Goal: Find specific page/section: Find specific page/section

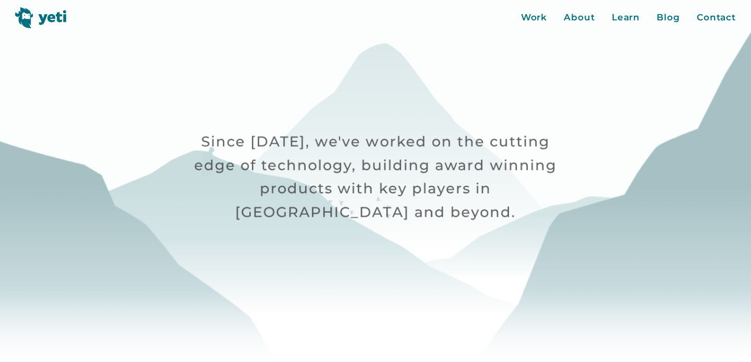
scroll to position [85, 0]
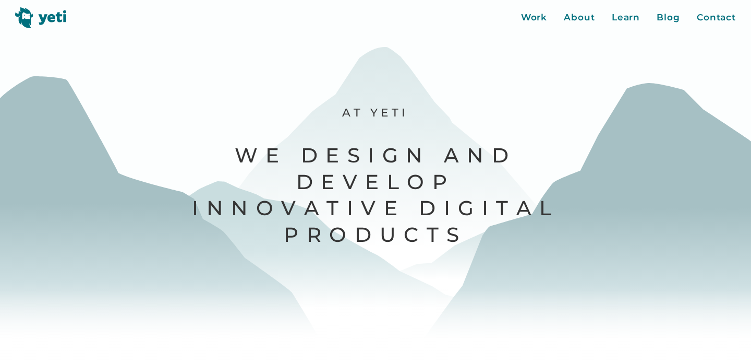
click at [28, 18] on img at bounding box center [41, 17] width 52 height 21
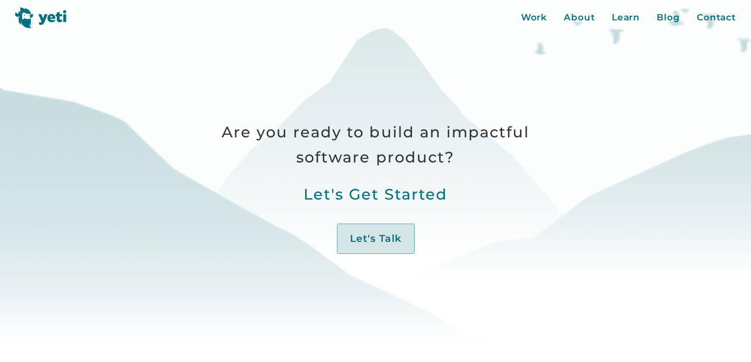
scroll to position [426, 0]
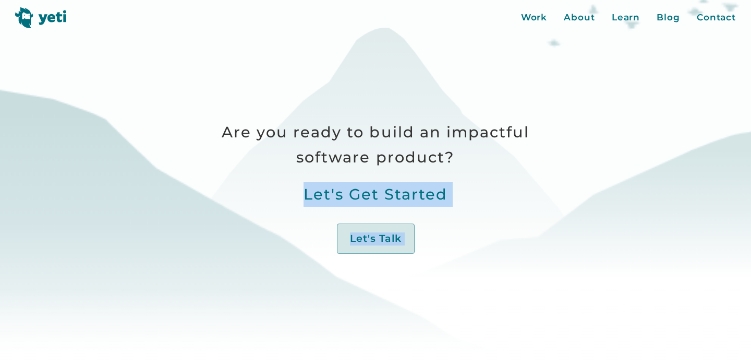
drag, startPoint x: 411, startPoint y: 230, endPoint x: 508, endPoint y: 152, distance: 123.9
click at [506, 152] on div "Are you ready to build an impactful software product? Let's Get Started Let's T…" at bounding box center [376, 200] width 376 height 163
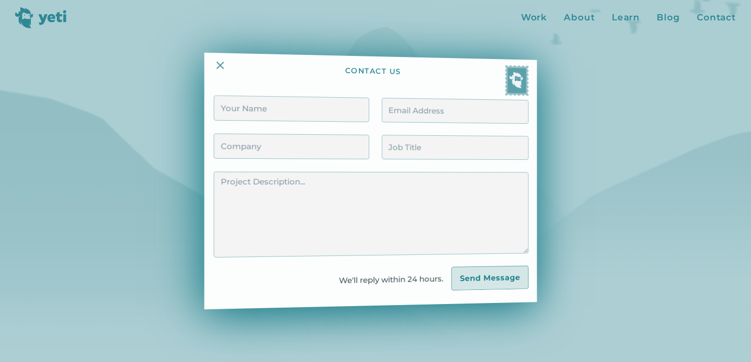
scroll to position [483, 0]
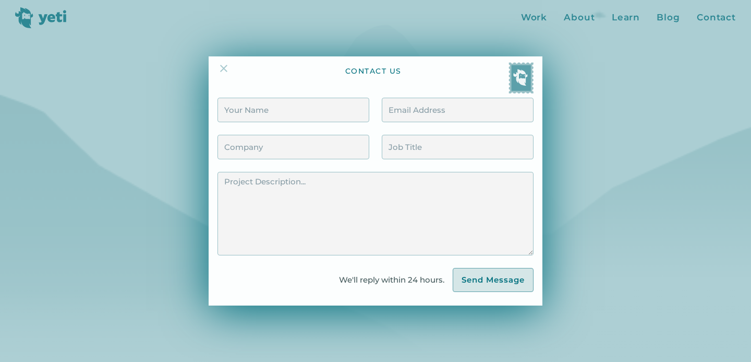
click at [225, 65] on img at bounding box center [224, 68] width 13 height 13
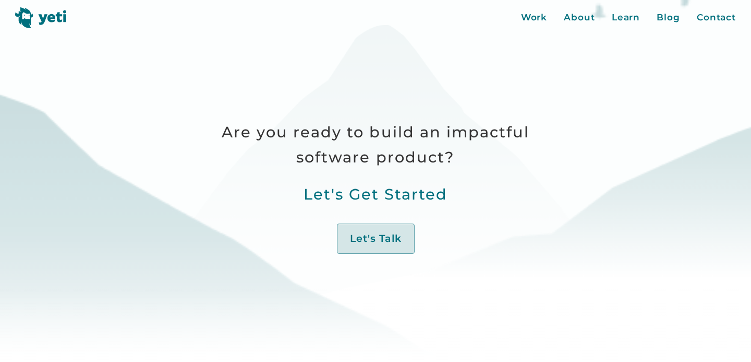
click at [506, 137] on p "Are you ready to build an impactful software product?" at bounding box center [376, 144] width 376 height 50
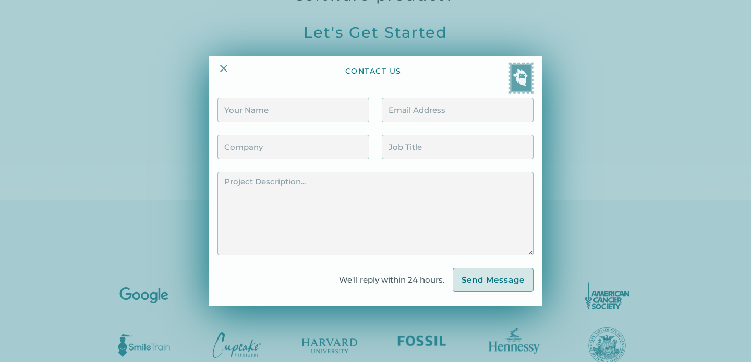
scroll to position [798, 0]
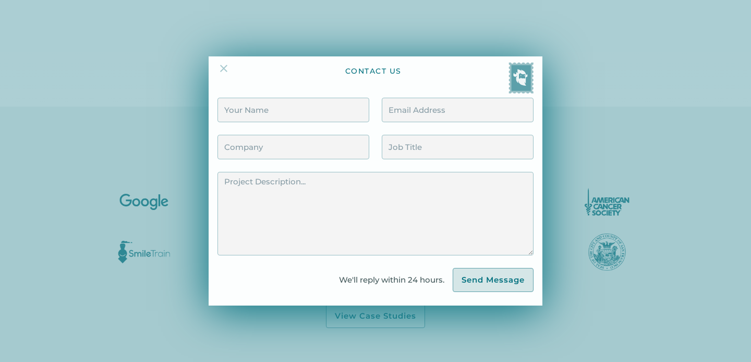
click at [222, 67] on img at bounding box center [224, 68] width 13 height 13
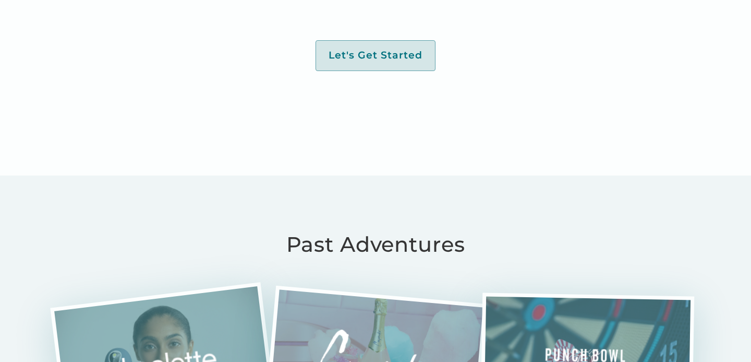
scroll to position [2165, 0]
